Goal: Feedback & Contribution: Submit feedback/report problem

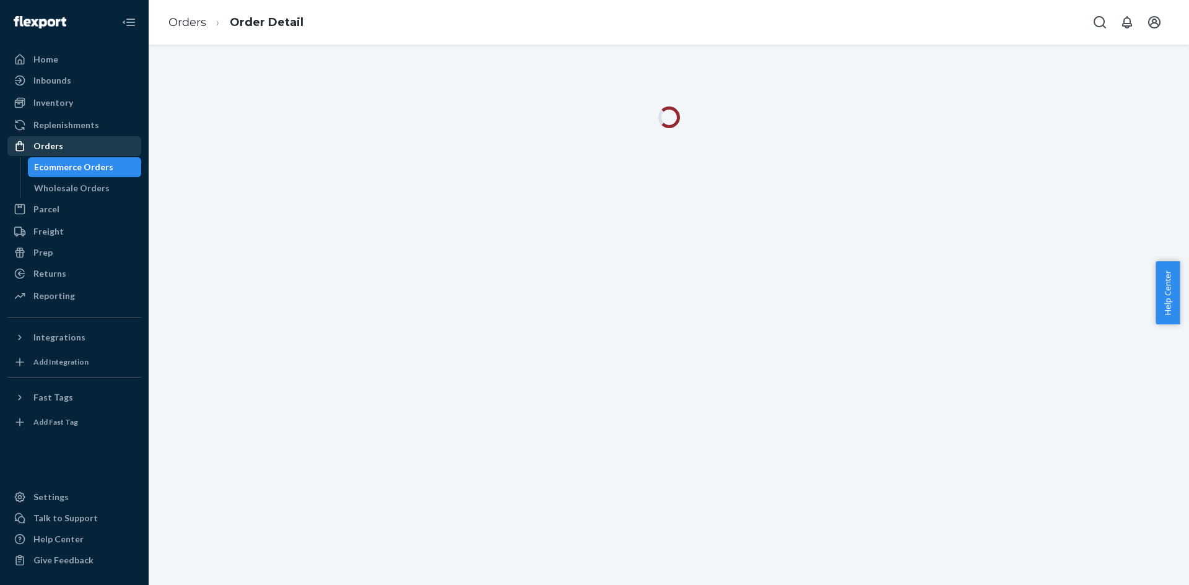
drag, startPoint x: 41, startPoint y: 149, endPoint x: 139, endPoint y: 143, distance: 97.4
click at [41, 149] on div "Orders" at bounding box center [48, 146] width 30 height 12
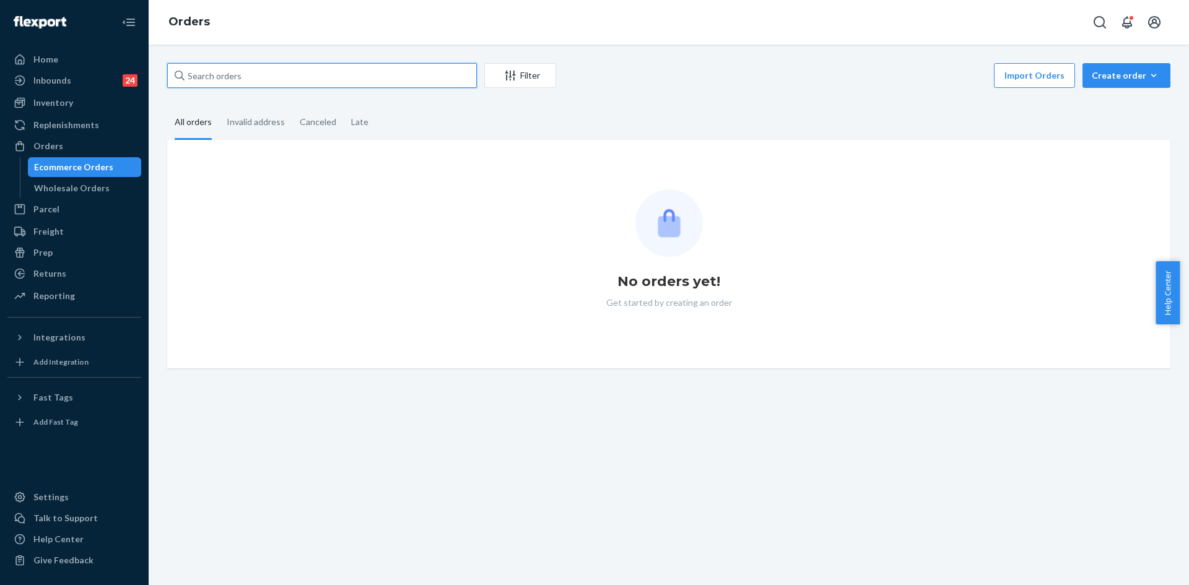
click at [269, 81] on input "text" at bounding box center [322, 75] width 310 height 25
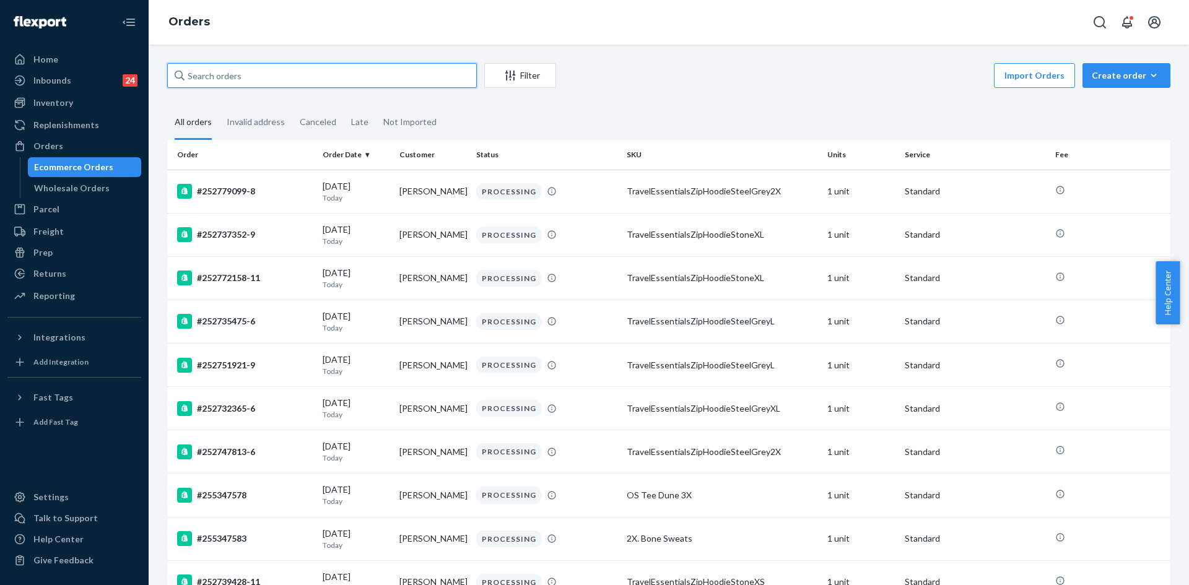
paste input "255141582"
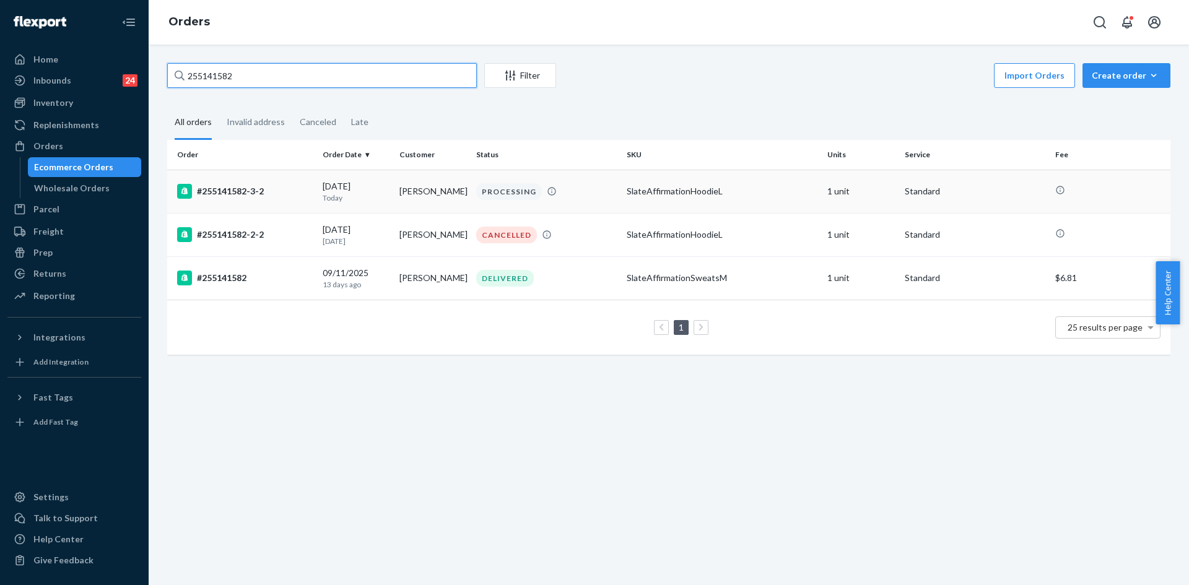
type input "255141582"
click at [373, 199] on p "Today" at bounding box center [356, 198] width 67 height 11
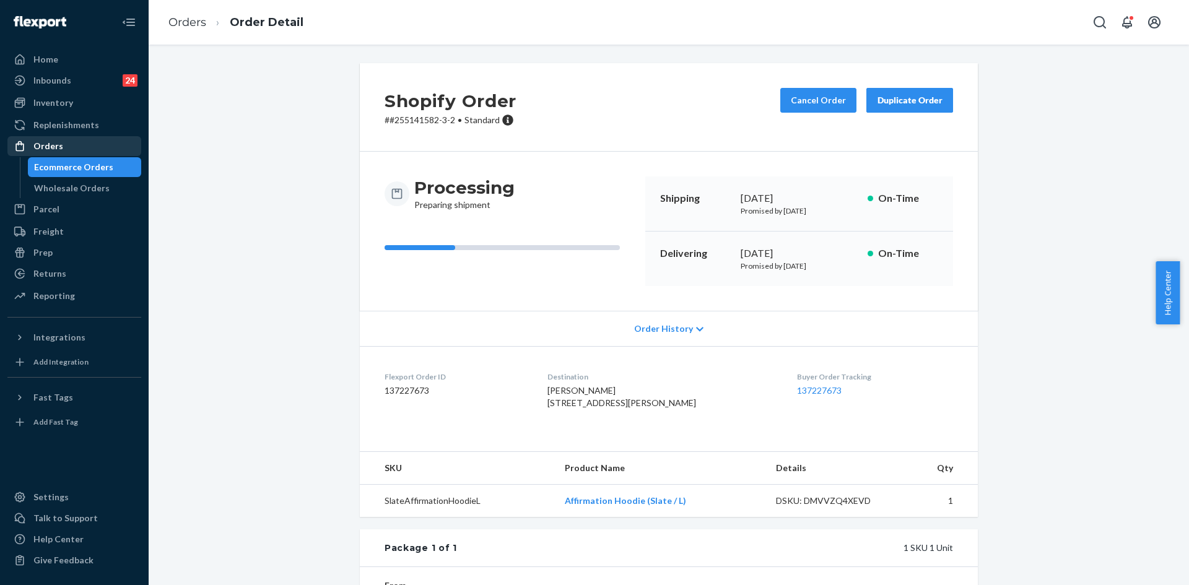
click at [72, 143] on div "Orders" at bounding box center [74, 145] width 131 height 17
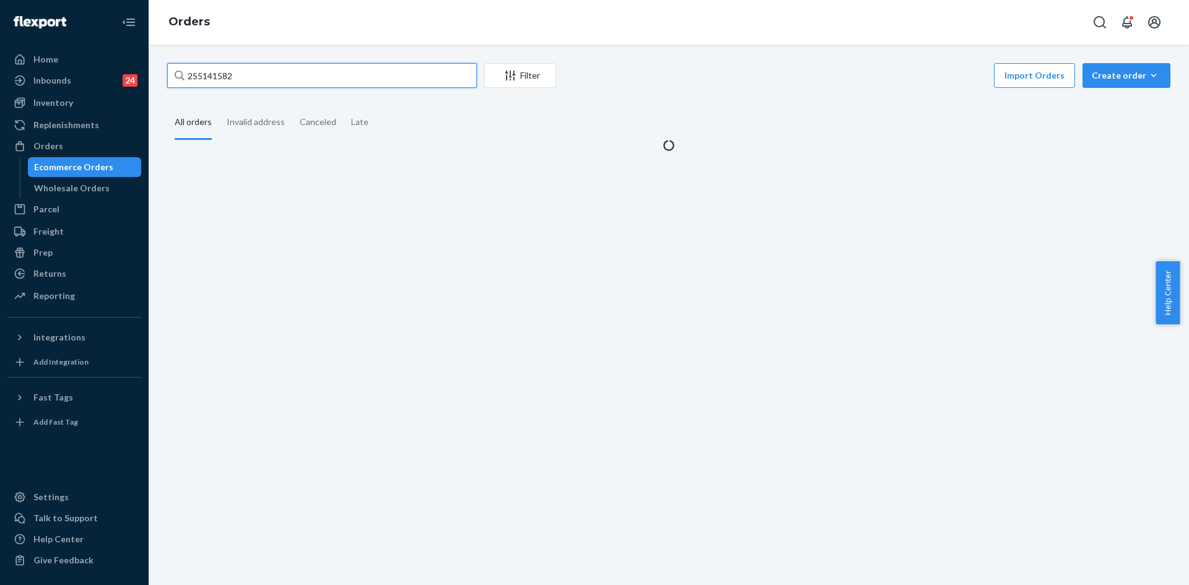
click at [282, 79] on input "255141582" at bounding box center [322, 75] width 310 height 25
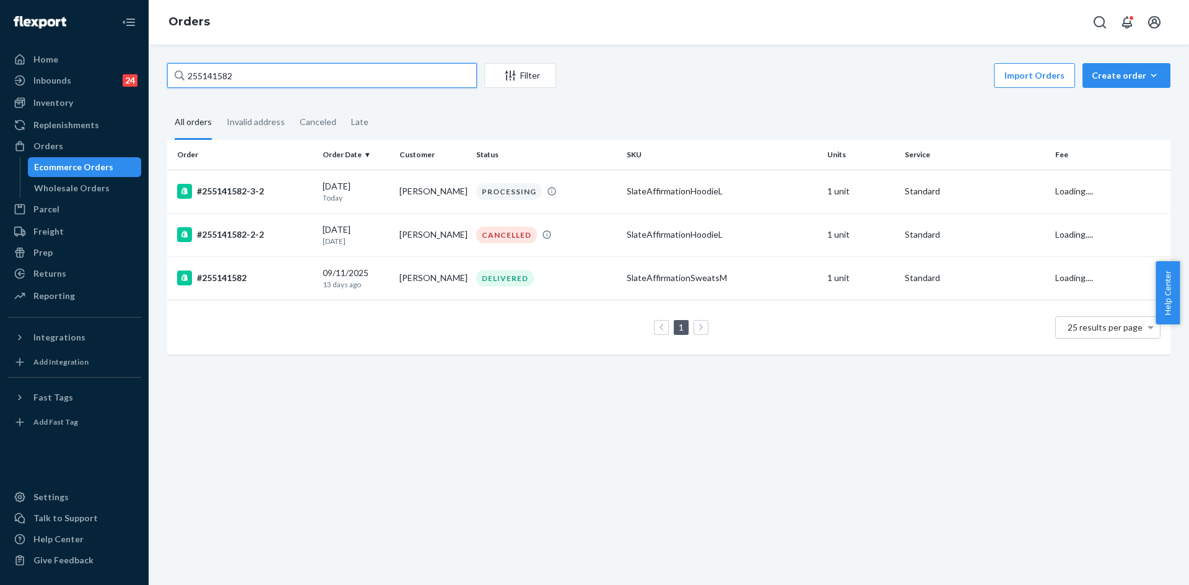
click at [282, 79] on input "255141582" at bounding box center [322, 75] width 310 height 25
click at [278, 202] on td "#255141582-3-2" at bounding box center [242, 191] width 150 height 43
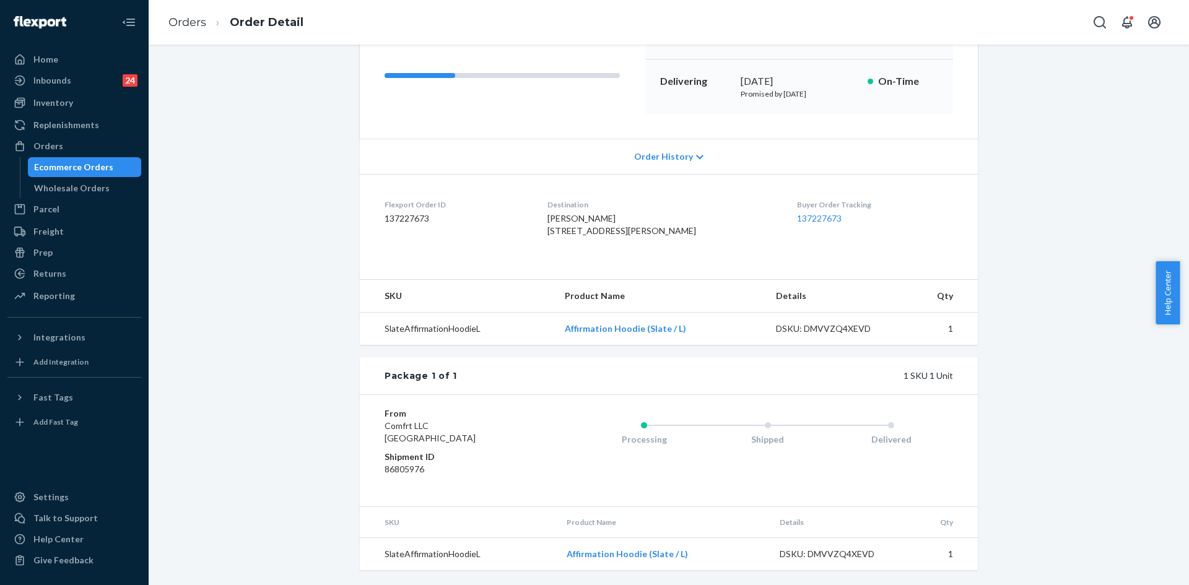
scroll to position [197, 0]
click at [81, 149] on div "Orders" at bounding box center [74, 145] width 131 height 17
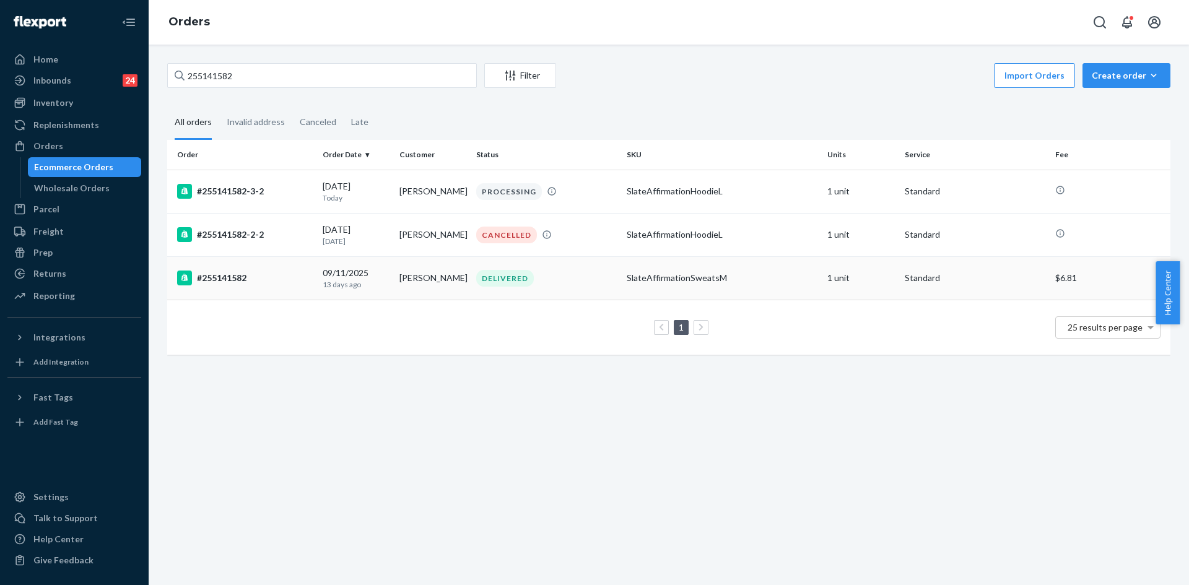
click at [444, 290] on td "[PERSON_NAME]" at bounding box center [432, 277] width 77 height 43
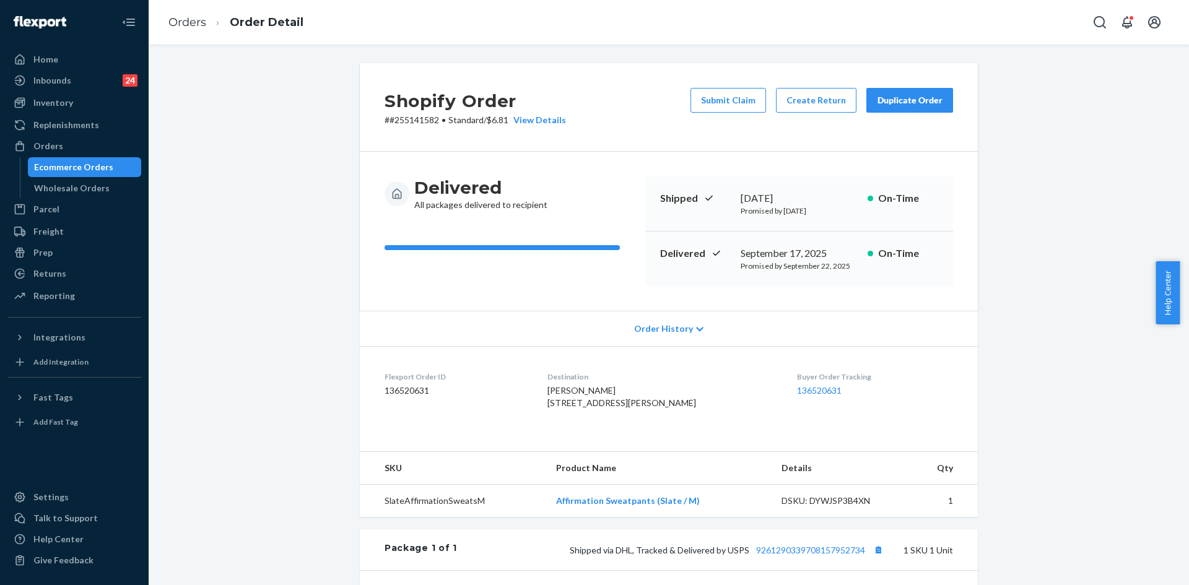
drag, startPoint x: 721, startPoint y: 101, endPoint x: 686, endPoint y: 183, distance: 89.3
click at [721, 101] on button "Submit Claim" at bounding box center [728, 100] width 76 height 25
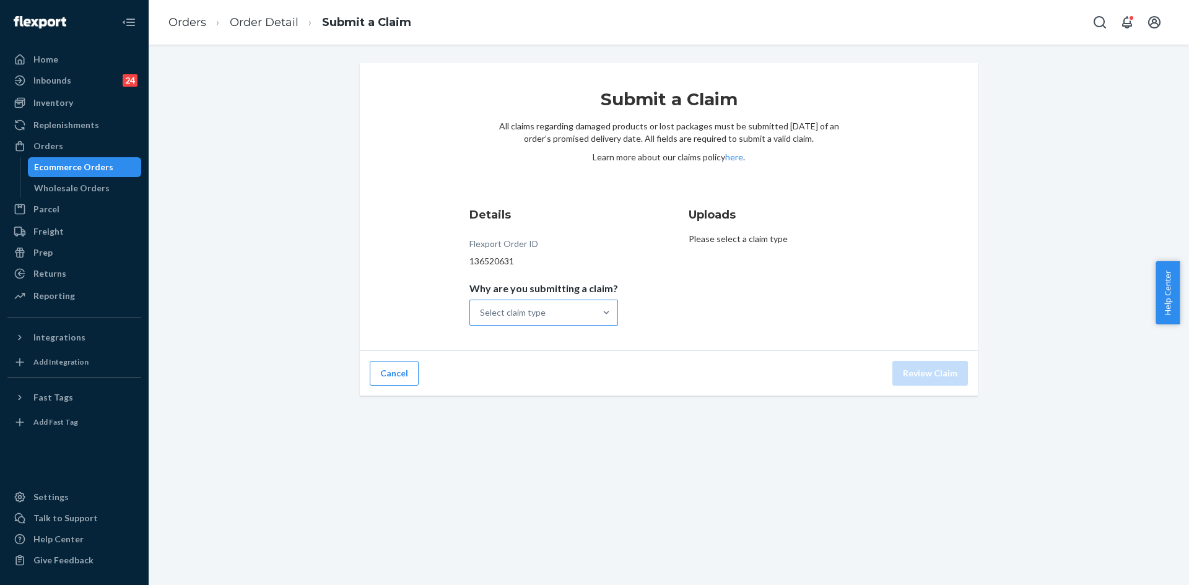
click at [536, 318] on div "Select claim type" at bounding box center [513, 313] width 66 height 12
click at [481, 318] on input "Why are you submitting a claim? Select claim type" at bounding box center [480, 313] width 1 height 12
click at [559, 397] on div "Incorrect product" at bounding box center [544, 392] width 144 height 25
click at [481, 319] on input "Why are you submitting a claim? option Incorrect product focused, 3 of 4. 4 res…" at bounding box center [480, 313] width 1 height 12
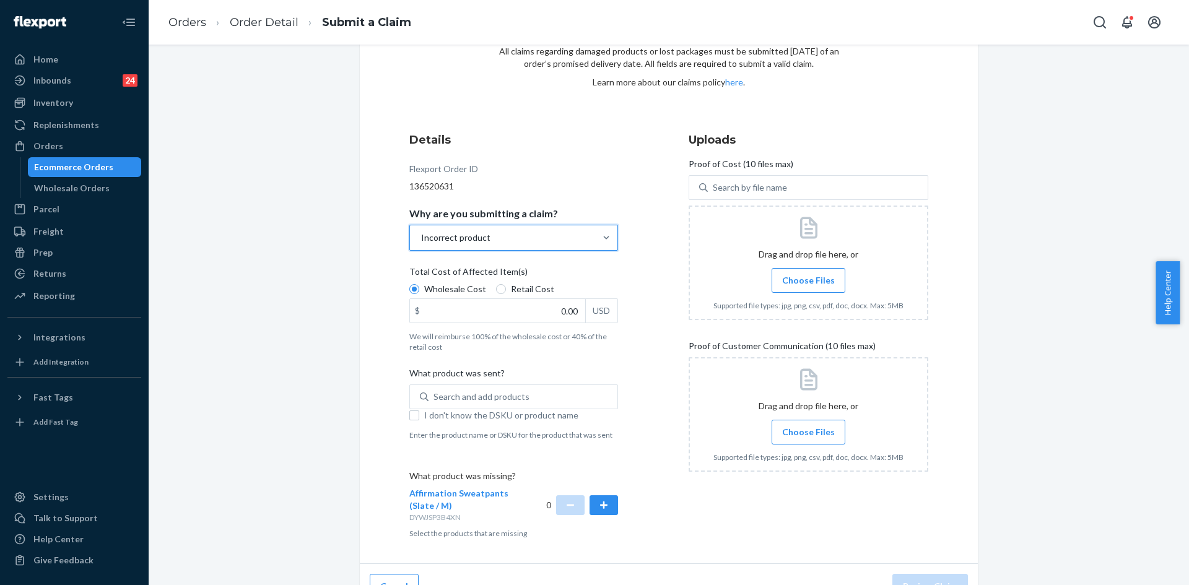
scroll to position [99, 0]
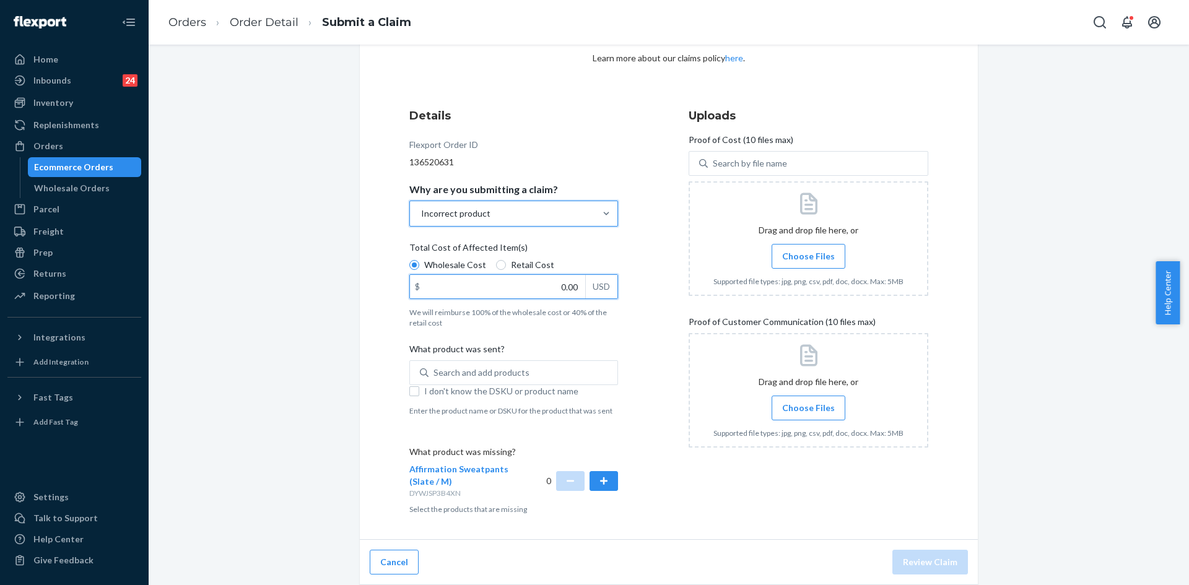
click at [507, 288] on input "0.00" at bounding box center [497, 287] width 175 height 24
type input "32.00"
click at [468, 372] on div "Search and add products" at bounding box center [481, 373] width 96 height 12
click at [435, 372] on input "0 results available. Use Up and Down to choose options, press Enter to select t…" at bounding box center [433, 373] width 1 height 12
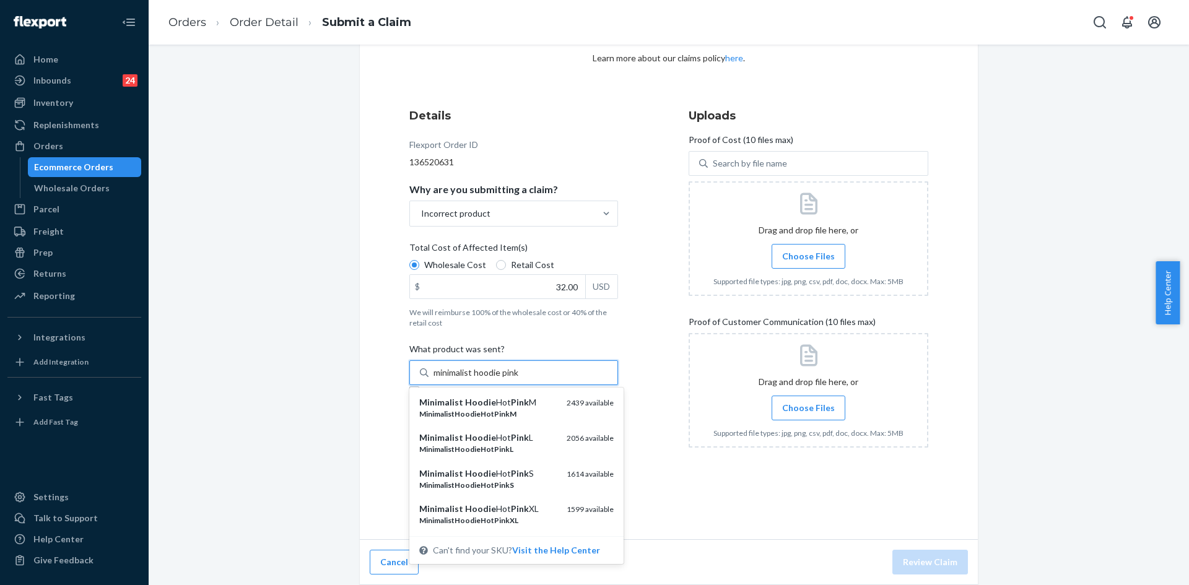
type input "minimalist hoodie pink"
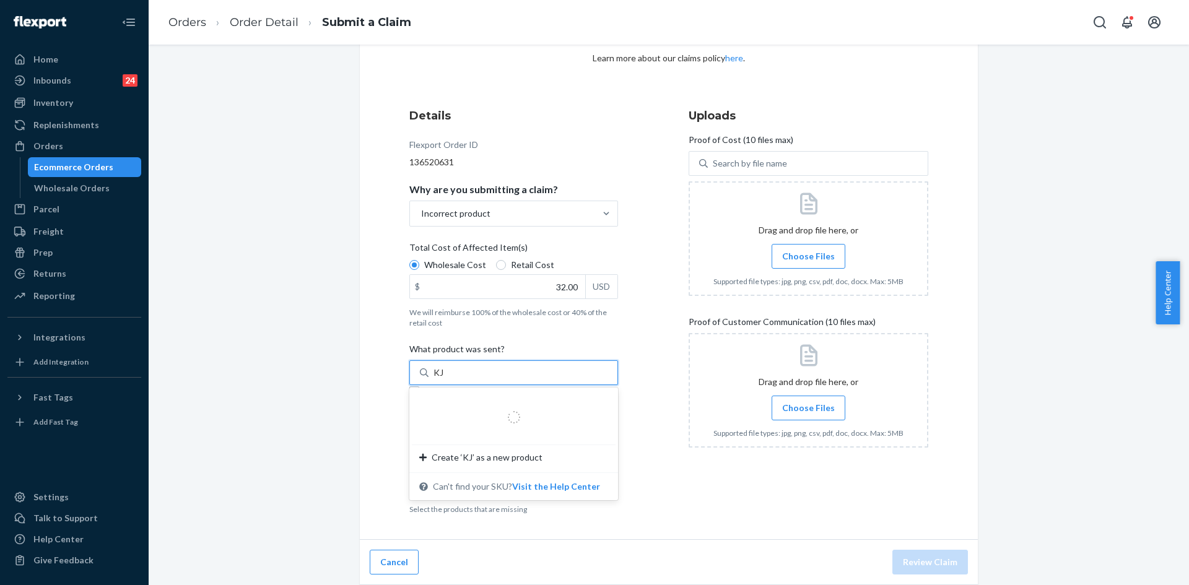
type input "K"
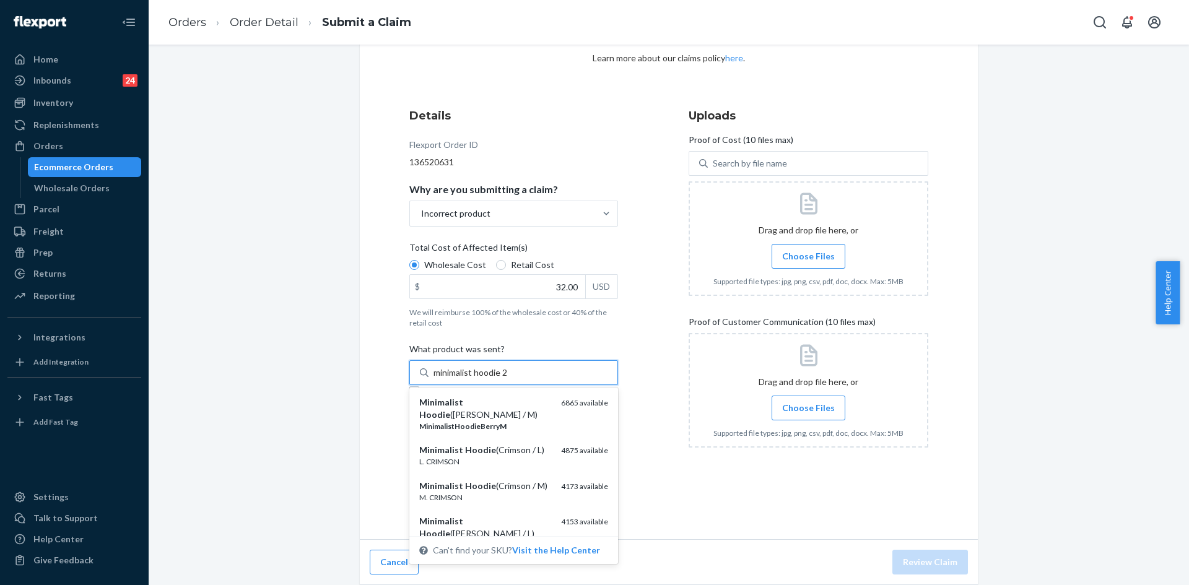
type input "minimalist hoodie 2x"
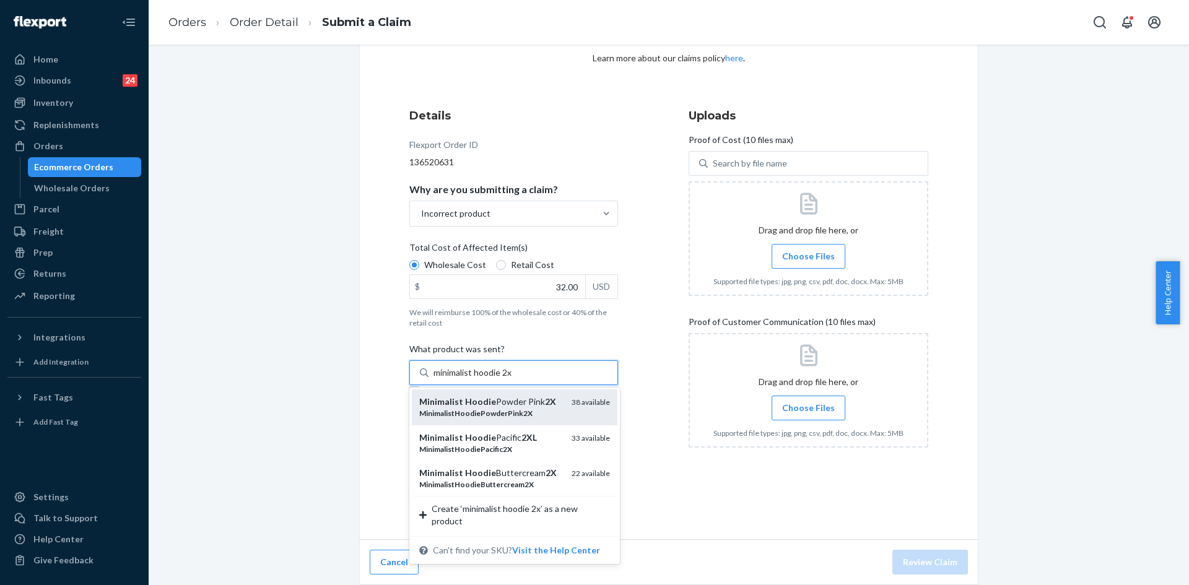
click at [523, 408] on div "Minimalist Hoodie Powder Pink 2X" at bounding box center [490, 402] width 142 height 12
click at [513, 379] on input "minimalist hoodie 2x" at bounding box center [472, 373] width 79 height 12
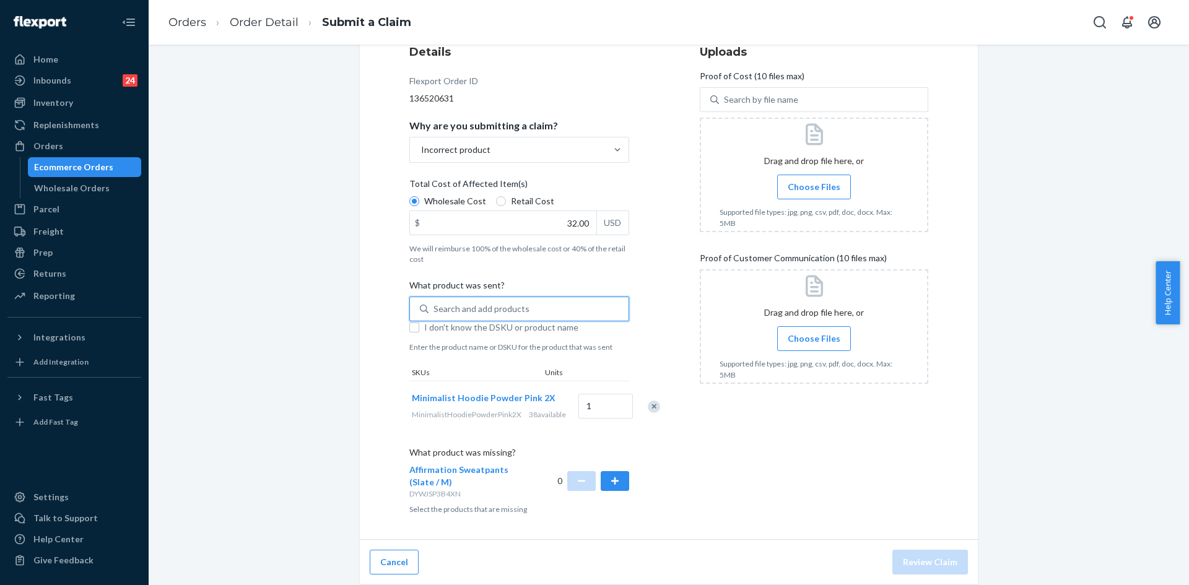
scroll to position [183, 0]
click at [606, 484] on button "button" at bounding box center [615, 481] width 28 height 20
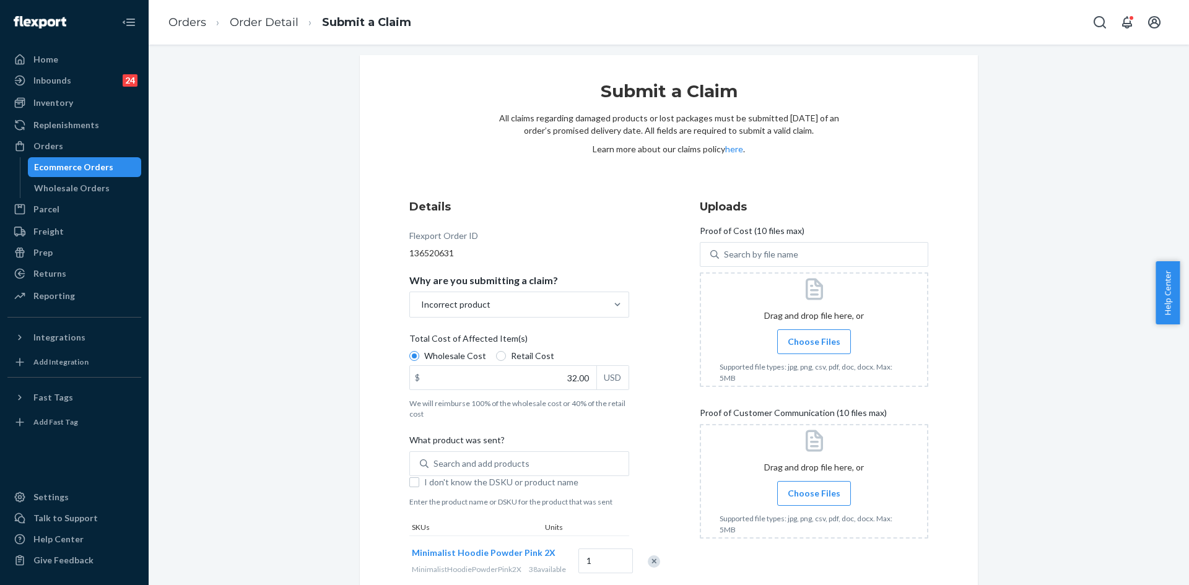
scroll to position [0, 0]
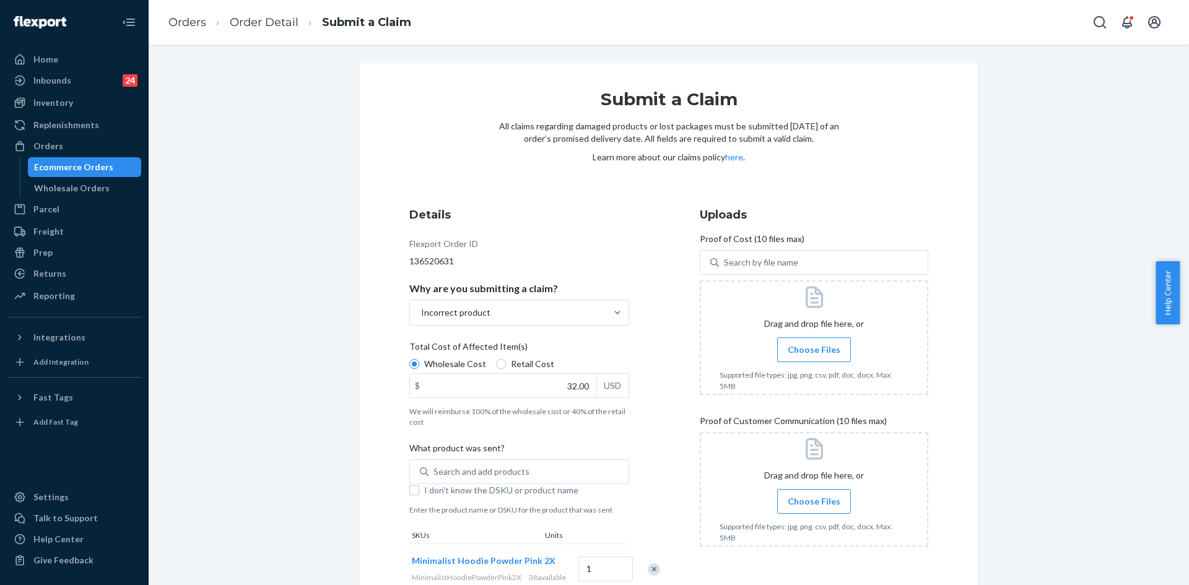
click at [808, 350] on span "Choose Files" at bounding box center [814, 350] width 53 height 12
click at [814, 350] on input "Choose Files" at bounding box center [814, 350] width 1 height 14
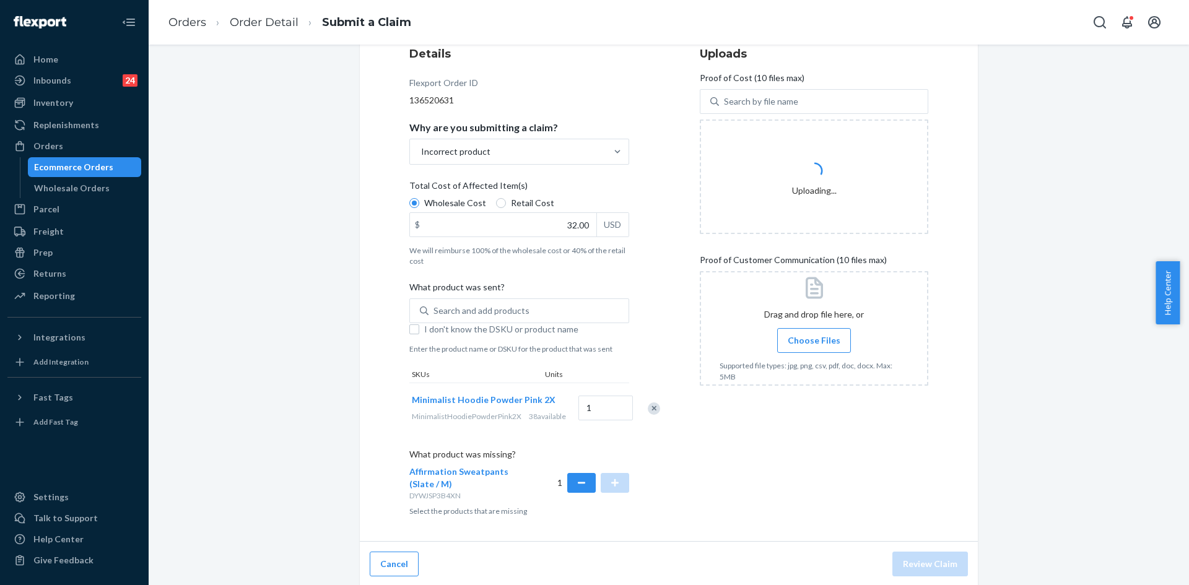
scroll to position [183, 0]
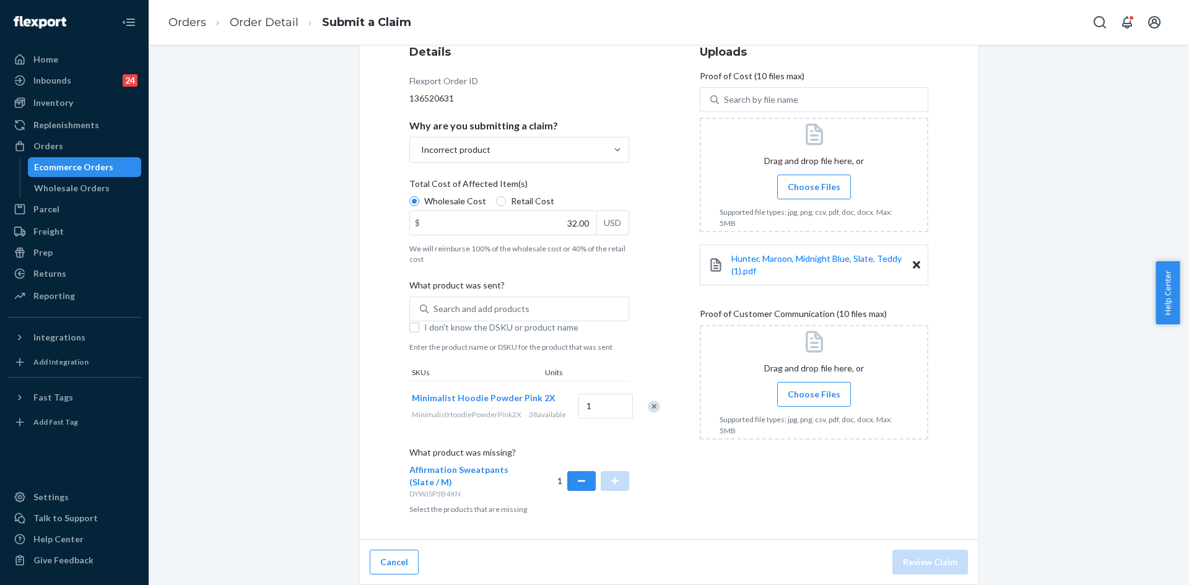
click at [798, 388] on span "Choose Files" at bounding box center [814, 394] width 53 height 12
click at [814, 388] on input "Choose Files" at bounding box center [814, 395] width 1 height 14
click at [812, 386] on label "Choose Files" at bounding box center [814, 394] width 74 height 25
click at [814, 388] on input "Choose Files" at bounding box center [814, 395] width 1 height 14
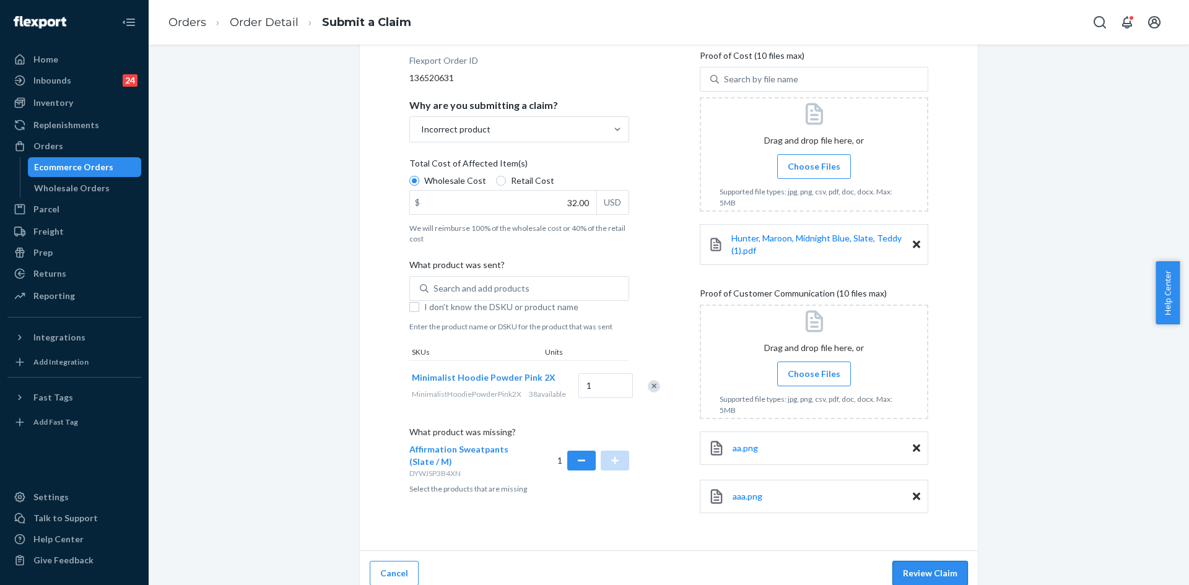
click at [933, 577] on button "Review Claim" at bounding box center [930, 573] width 76 height 25
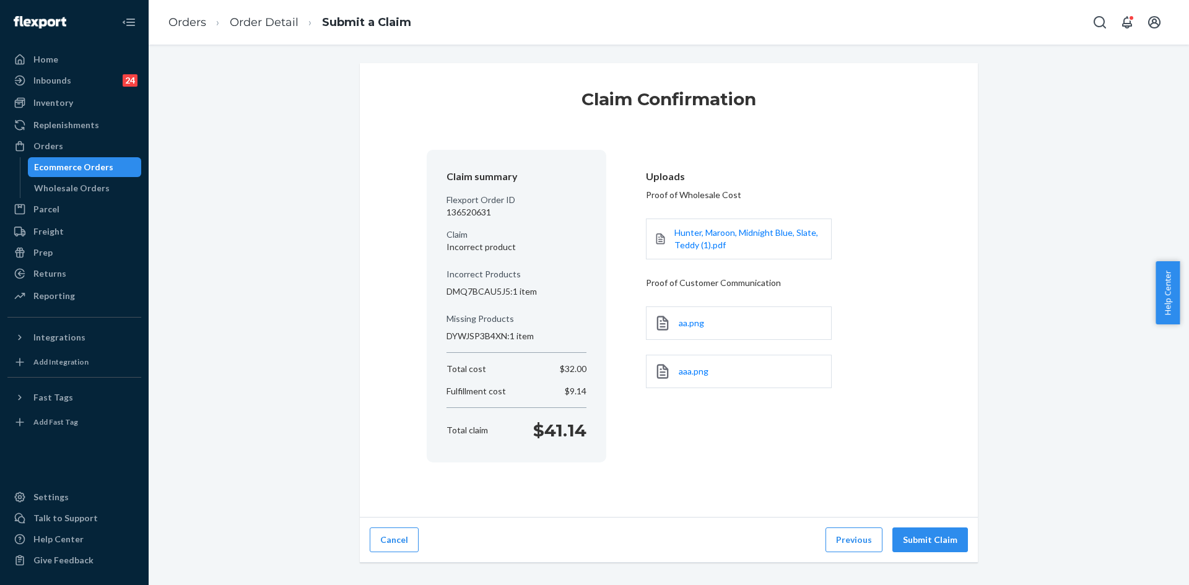
scroll to position [0, 0]
click at [922, 540] on button "Submit Claim" at bounding box center [930, 540] width 76 height 25
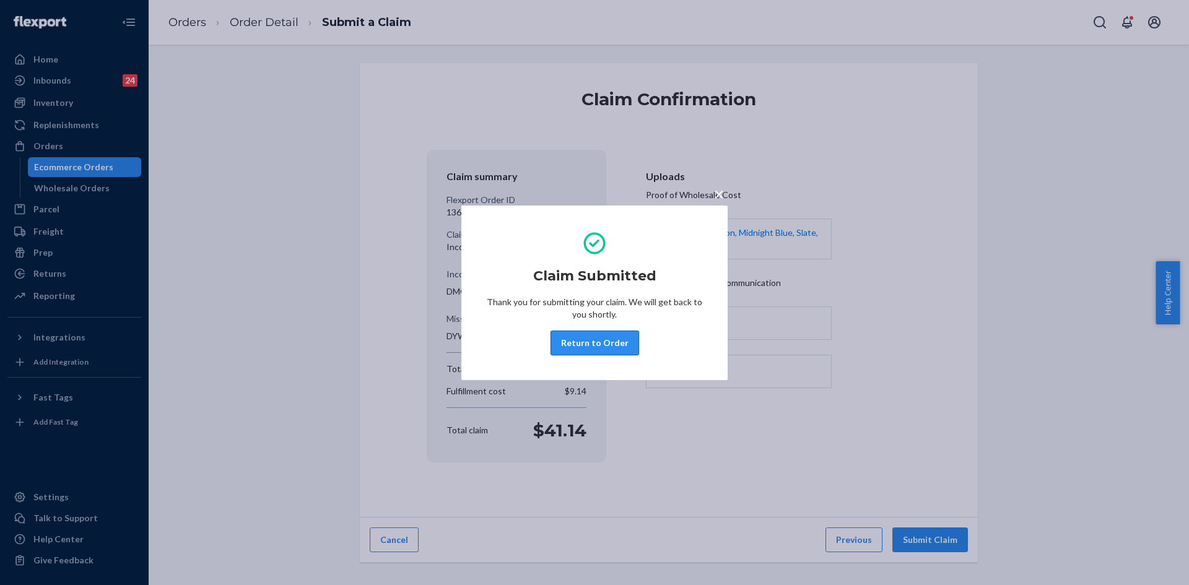
click at [609, 344] on button "Return to Order" at bounding box center [595, 343] width 89 height 25
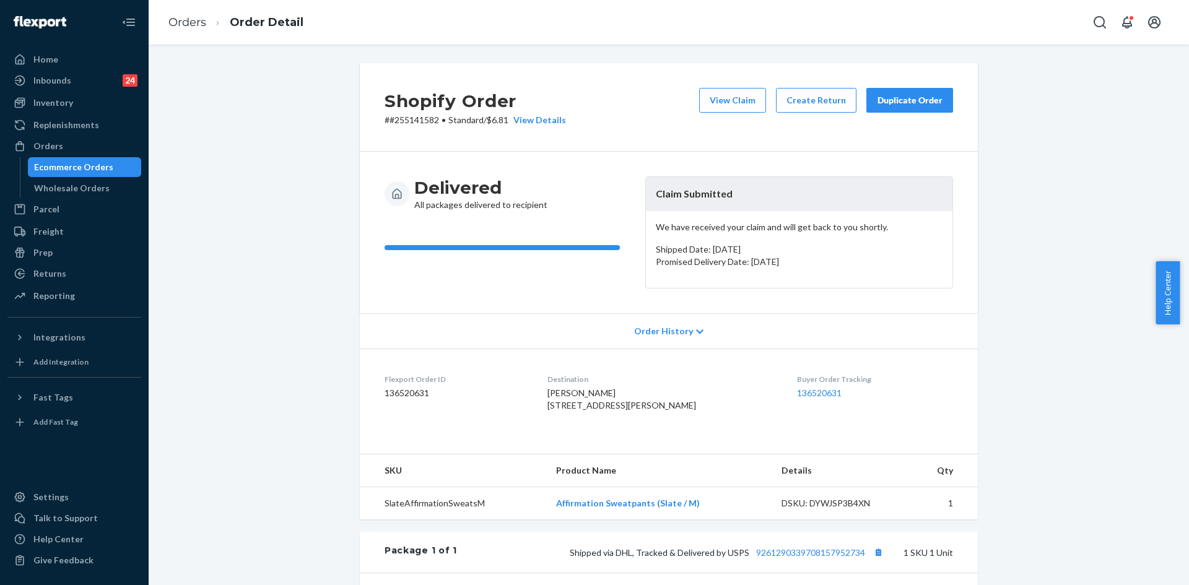
click at [889, 105] on div "Duplicate Order" at bounding box center [910, 100] width 66 height 12
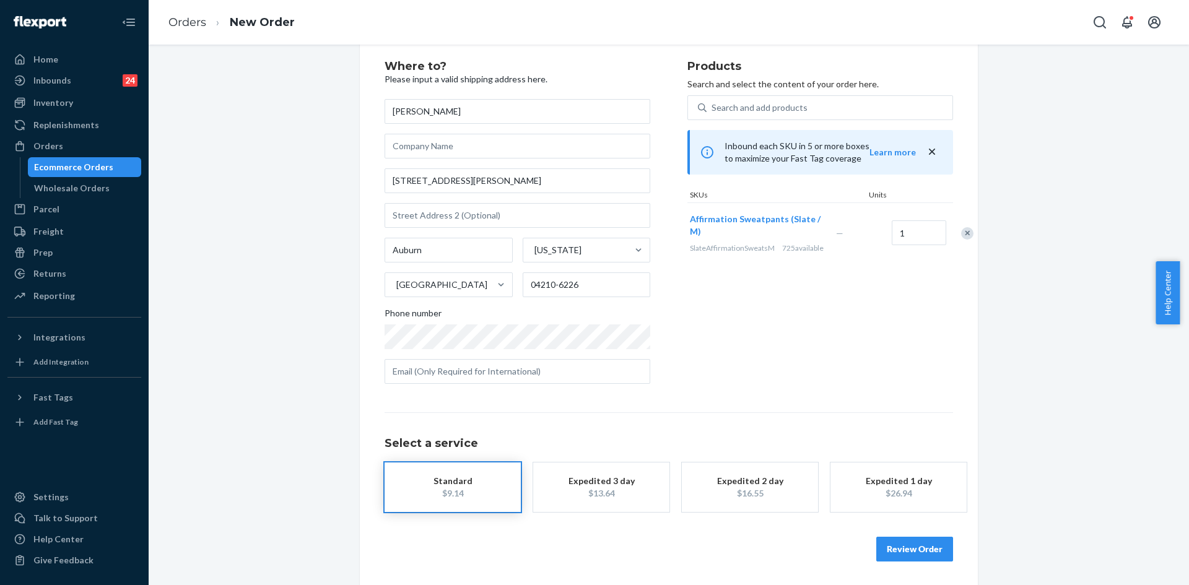
scroll to position [28, 0]
click at [884, 545] on button "Review Order" at bounding box center [914, 548] width 77 height 25
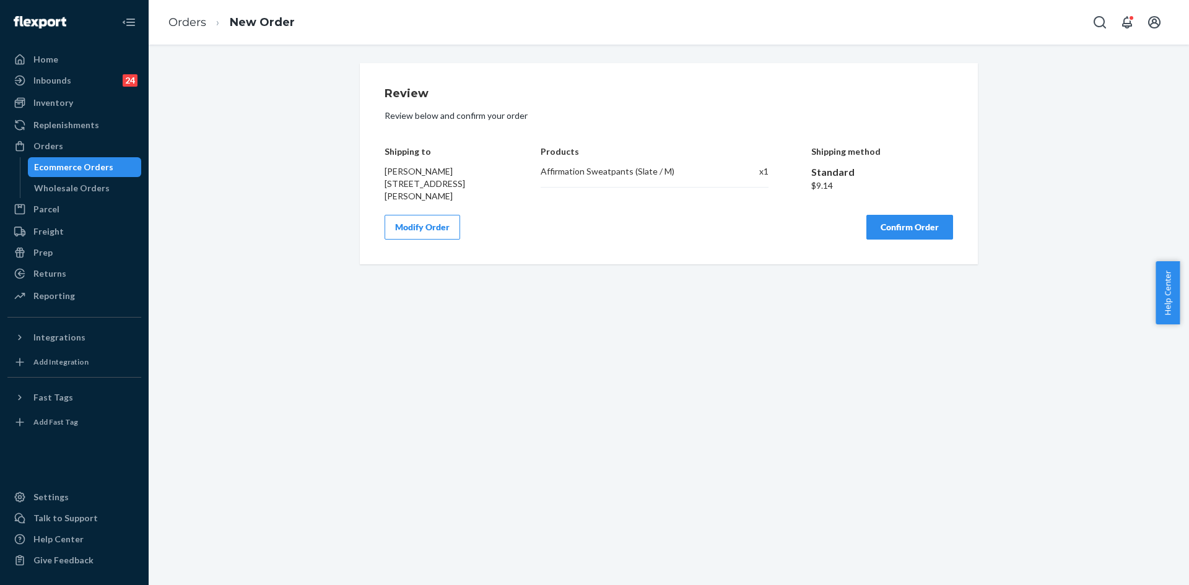
scroll to position [0, 0]
click at [908, 232] on button "Confirm Order" at bounding box center [909, 227] width 87 height 25
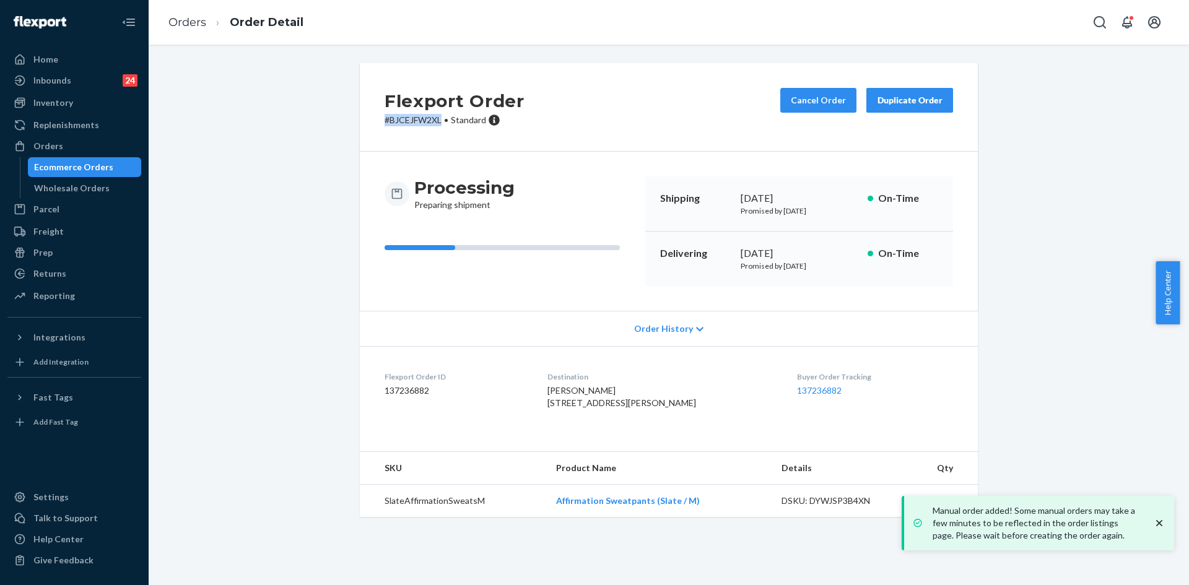
drag, startPoint x: 440, startPoint y: 121, endPoint x: 374, endPoint y: 128, distance: 66.0
click at [374, 128] on div "Flexport Order # BJCEJFW2XL • Standard Cancel Order Duplicate Order" at bounding box center [669, 107] width 618 height 89
copy p "# BJCEJFW2XL"
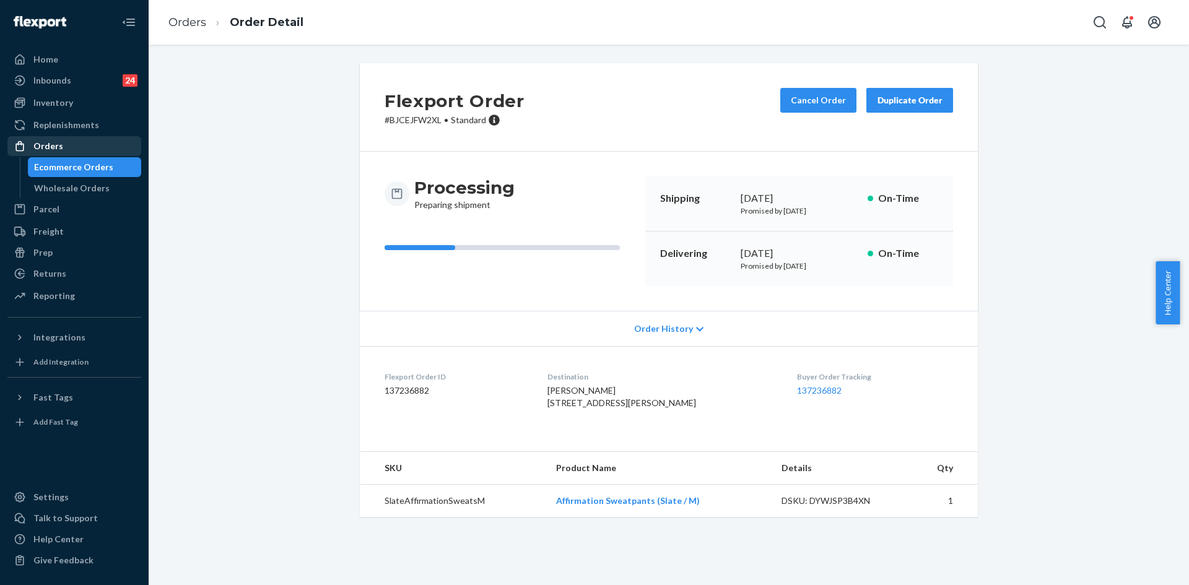
click at [83, 135] on ul "Home Inbounds 24 Shipping Plans Problems 24 Inventory Products Replenishments O…" at bounding box center [74, 179] width 134 height 258
click at [84, 142] on div "Orders" at bounding box center [74, 145] width 131 height 17
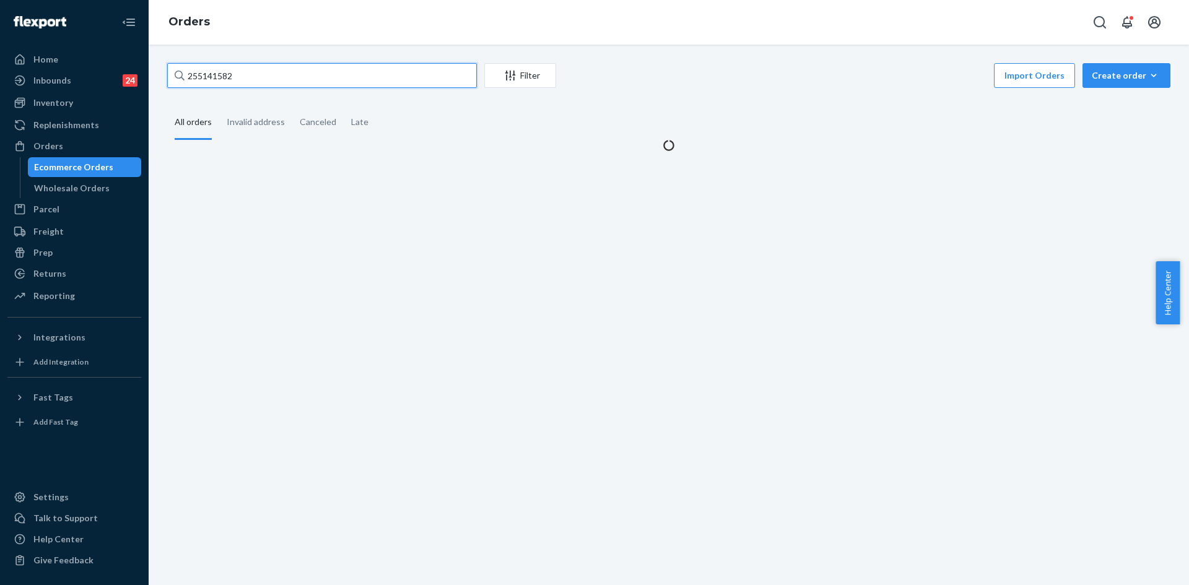
click at [308, 76] on input "255141582" at bounding box center [322, 75] width 310 height 25
paste input "56865"
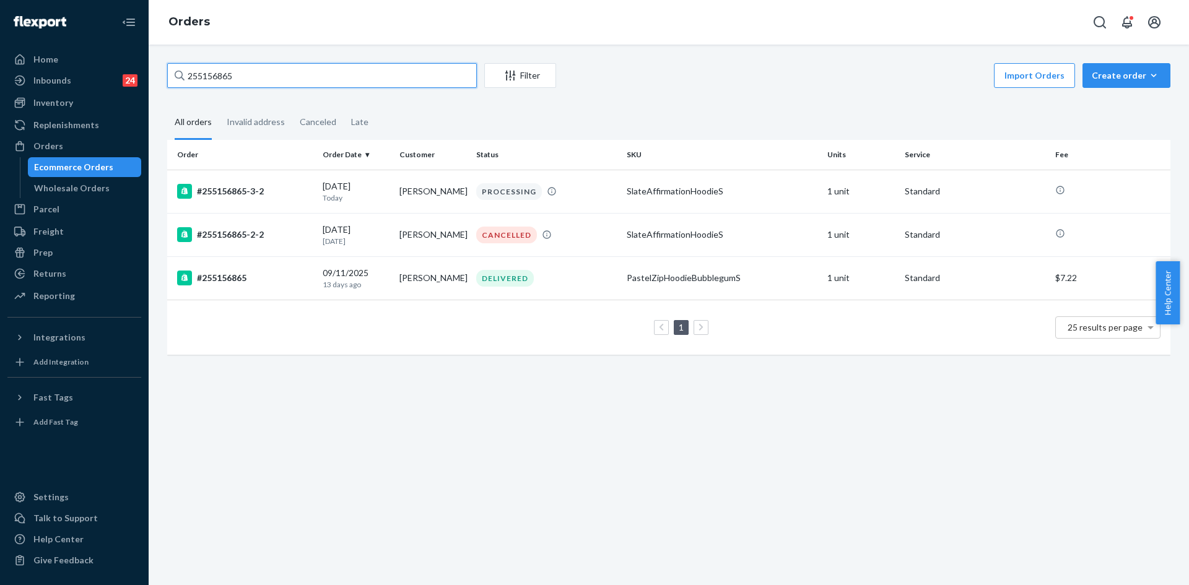
type input "255156865"
